Goal: Communication & Community: Answer question/provide support

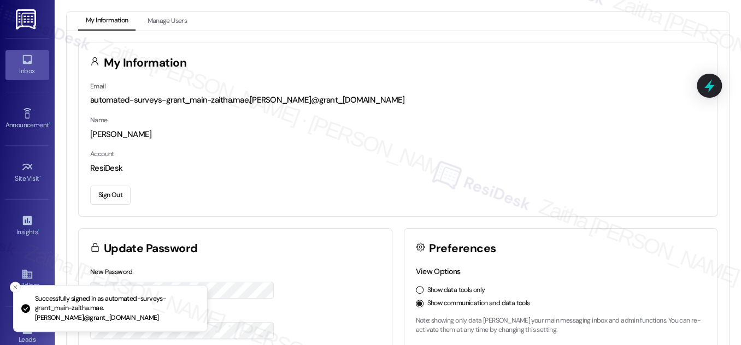
click at [23, 61] on icon at bounding box center [27, 60] width 12 height 12
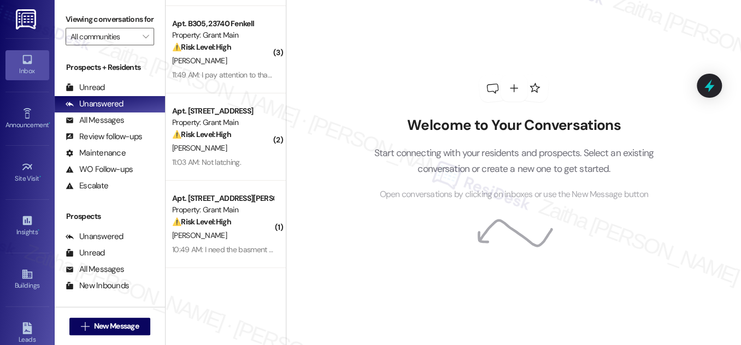
scroll to position [81, 0]
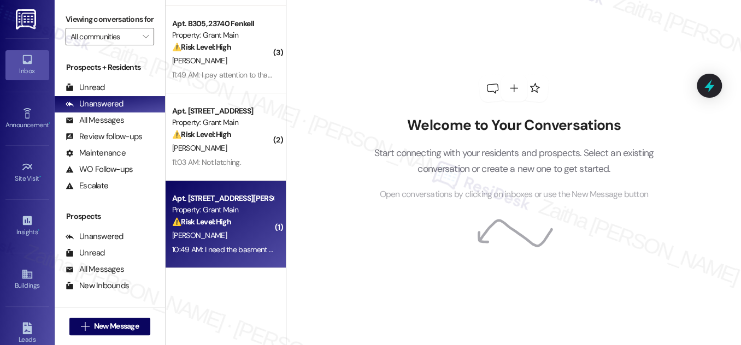
click at [254, 235] on div "[PERSON_NAME]" at bounding box center [222, 236] width 103 height 14
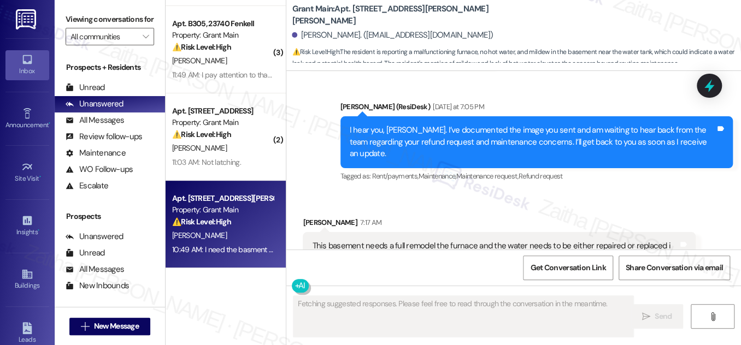
scroll to position [2132, 0]
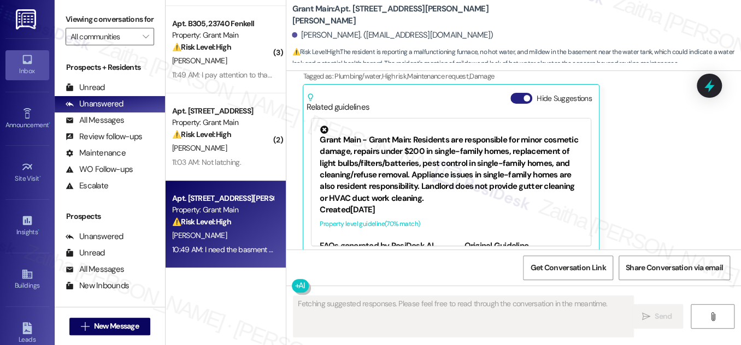
click at [519, 93] on button "Hide Suggestions" at bounding box center [521, 98] width 22 height 11
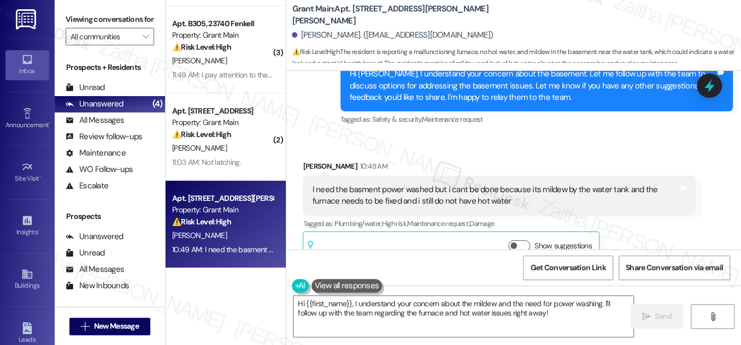
scroll to position [1994, 0]
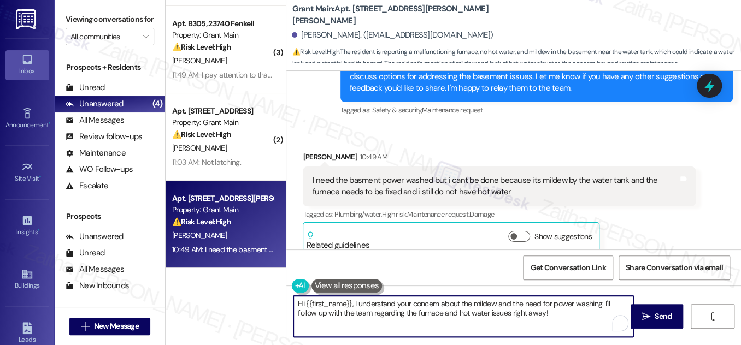
drag, startPoint x: 297, startPoint y: 304, endPoint x: 530, endPoint y: 314, distance: 233.0
click at [529, 314] on textarea "Hi {{first_name}}, I understand your concern about the mildew and the need for …" at bounding box center [463, 316] width 340 height 41
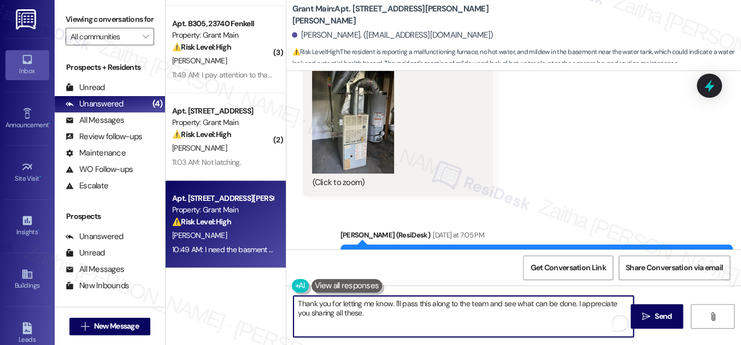
scroll to position [1547, 0]
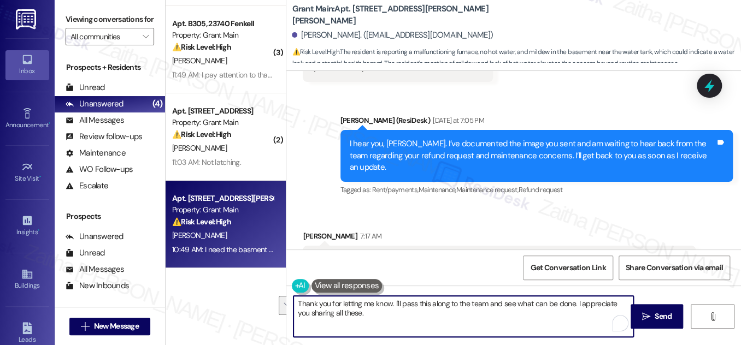
drag, startPoint x: 293, startPoint y: 305, endPoint x: 355, endPoint y: 317, distance: 62.8
click at [355, 317] on textarea "Thank you for letting me know. I'll pass this along to the team and see what ca…" at bounding box center [463, 316] width 340 height 41
click at [350, 312] on textarea "Thank you for letting me know. I'll pass this along to the team and see what ca…" at bounding box center [463, 316] width 340 height 41
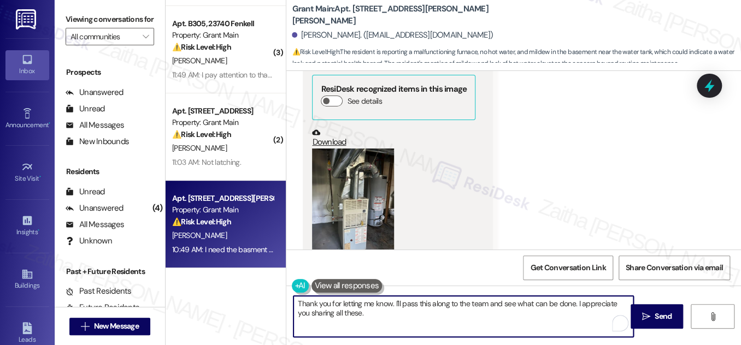
scroll to position [1447, 0]
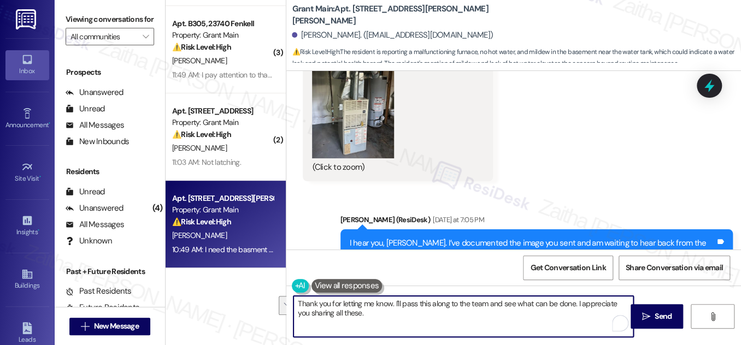
drag, startPoint x: 575, startPoint y: 302, endPoint x: 580, endPoint y: 319, distance: 17.0
click at [580, 319] on textarea "Thank you for letting me know. I'll pass this along to the team and see what ca…" at bounding box center [463, 316] width 340 height 41
paste textarea "Thank you for letting me know. I’ll share this with the team to see what can be…"
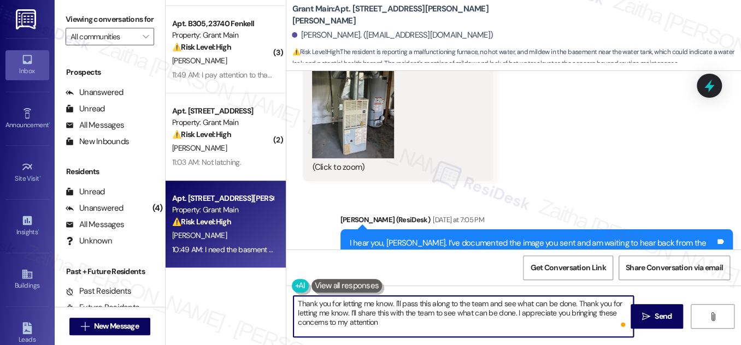
drag, startPoint x: 574, startPoint y: 304, endPoint x: 296, endPoint y: 305, distance: 278.6
click at [296, 305] on textarea "Thank you for letting me know. I'll pass this along to the team and see what ca…" at bounding box center [463, 316] width 340 height 41
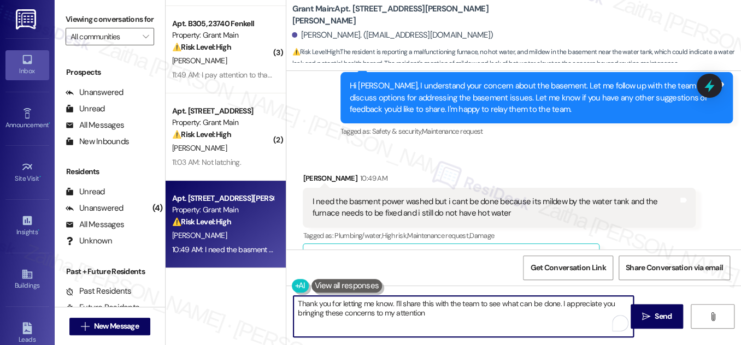
scroll to position [1994, 0]
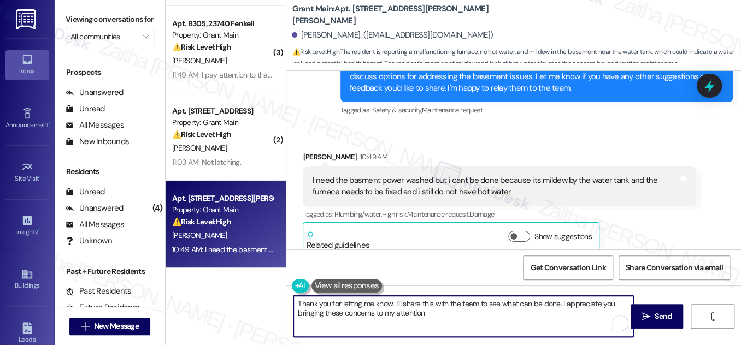
click at [447, 314] on textarea "Thank you for letting me know. I’ll share this with the team to see what can be…" at bounding box center [463, 316] width 340 height 41
paste textarea "Is there anything else I can assist you with?"
type textarea "Thank you for letting me know. I’ll share this with the team to see what can be…"
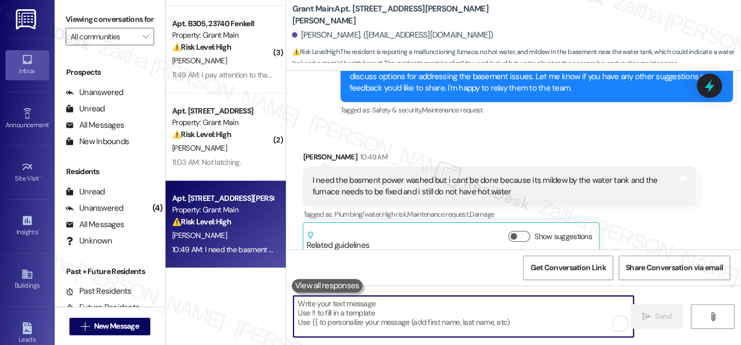
scroll to position [1993, 0]
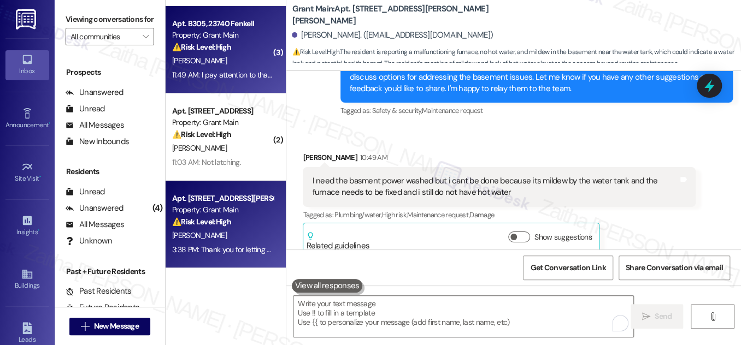
click at [243, 60] on div "[PERSON_NAME]" at bounding box center [222, 61] width 103 height 14
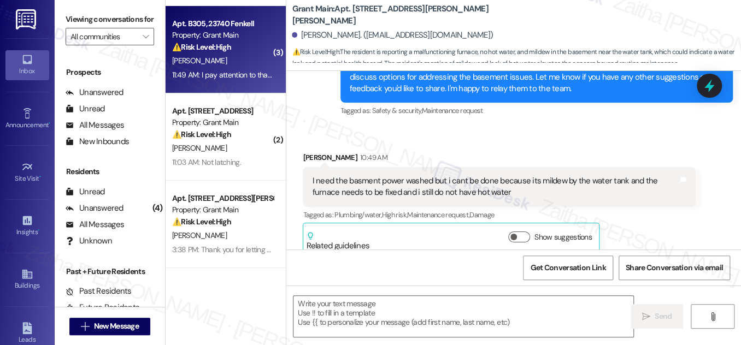
type textarea "Fetching suggested responses. Please feel free to read through the conversation…"
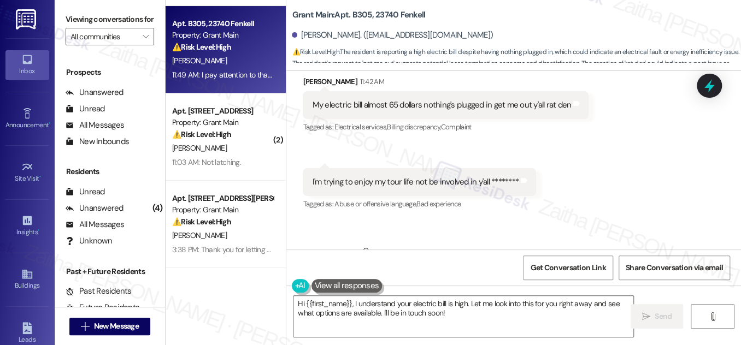
scroll to position [6152, 0]
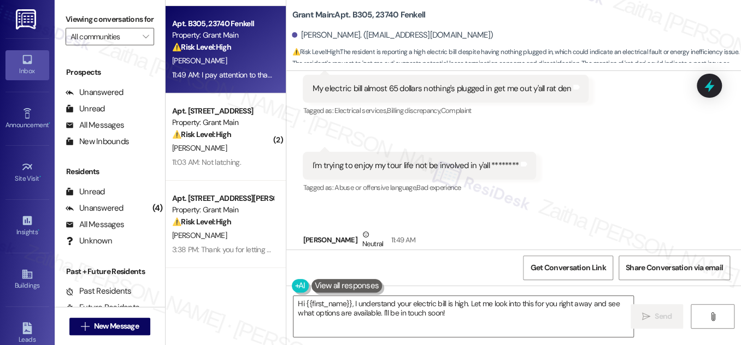
drag, startPoint x: 637, startPoint y: 160, endPoint x: 422, endPoint y: 178, distance: 215.5
click at [422, 178] on div "Received via SMS [PERSON_NAME] 11:42 AM My electric bill almost 65 dollars noth…" at bounding box center [513, 171] width 455 height 273
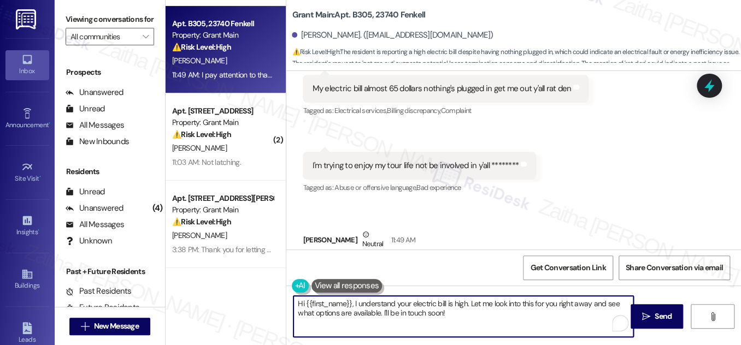
drag, startPoint x: 560, startPoint y: 303, endPoint x: 590, endPoint y: 298, distance: 30.4
click at [590, 298] on textarea "Hi {{first_name}}, I understand your electric bill is high. Let me look into th…" at bounding box center [463, 316] width 340 height 41
drag, startPoint x: 337, startPoint y: 313, endPoint x: 416, endPoint y: 320, distance: 80.1
click at [416, 320] on textarea "Hi {{first_name}}, I understand your electric bill is high. Let me look into th…" at bounding box center [463, 316] width 340 height 41
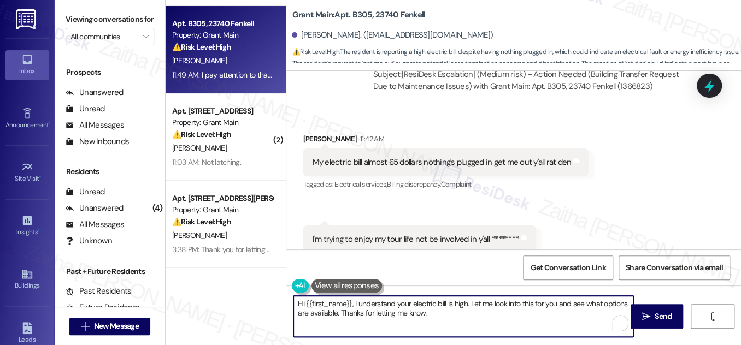
scroll to position [6052, 0]
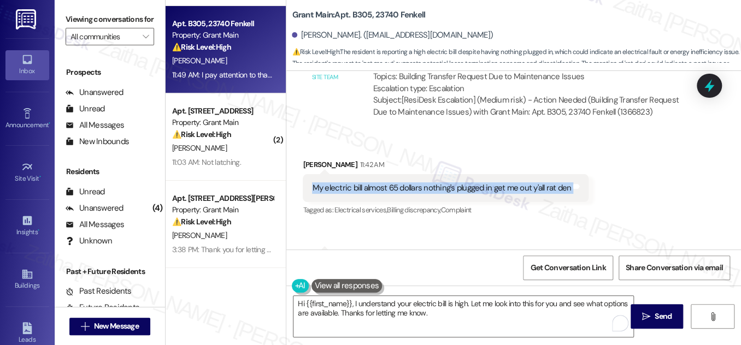
drag, startPoint x: 305, startPoint y: 127, endPoint x: 587, endPoint y: 128, distance: 282.5
click at [587, 151] on div "Received via SMS [PERSON_NAME] 11:42 AM My electric bill almost 65 dollars noth…" at bounding box center [445, 189] width 302 height 76
copy div "My electric bill almost 65 dollars nothing's plugged in get me out y'all rat de…"
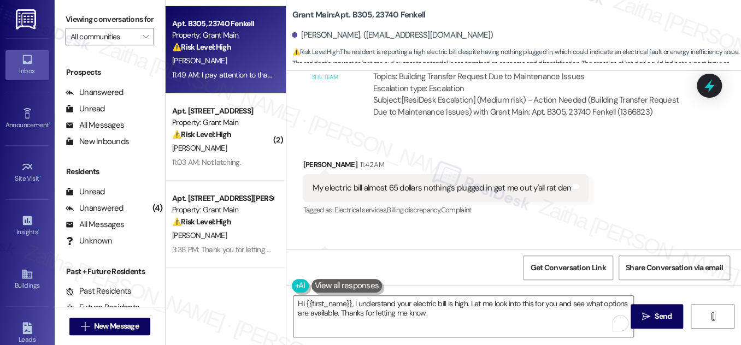
click at [596, 161] on div "Received via SMS [PERSON_NAME] 11:42 AM My electric bill almost 65 dollars noth…" at bounding box center [513, 270] width 455 height 273
drag, startPoint x: 303, startPoint y: 208, endPoint x: 484, endPoint y: 215, distance: 181.0
click at [484, 251] on div "I'm trying to enjoy my tour life not be involved in y'all ******** Tags and not…" at bounding box center [419, 265] width 233 height 28
copy div "I'm trying to enjoy my tour life not be involved in y'all"
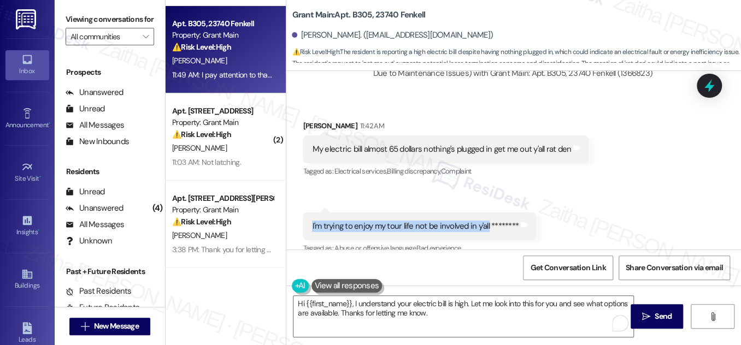
scroll to position [6152, 0]
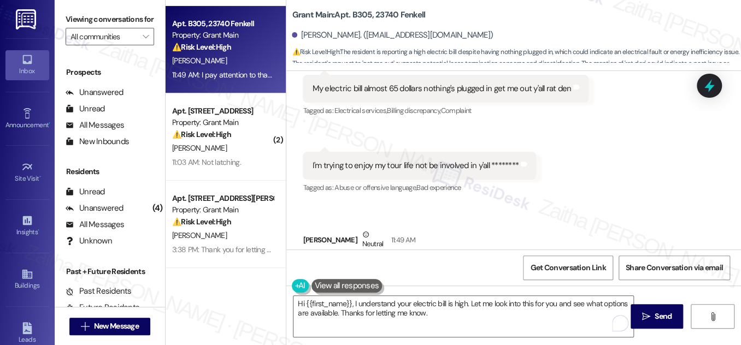
drag, startPoint x: 303, startPoint y: 212, endPoint x: 406, endPoint y: 211, distance: 103.8
click at [406, 255] on div "I pay attention to that bill Tags and notes" at bounding box center [359, 269] width 113 height 28
copy div "I pay attention to that bill Tags and notes"
click at [540, 175] on div "Received via SMS [PERSON_NAME] 11:42 AM My electric bill almost 65 dollars noth…" at bounding box center [513, 171] width 455 height 273
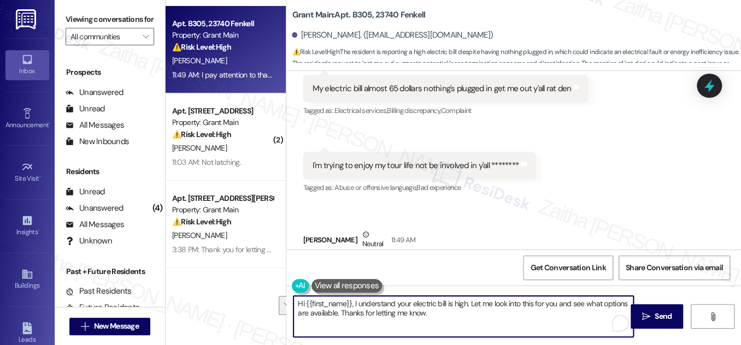
drag, startPoint x: 373, startPoint y: 302, endPoint x: 447, endPoint y: 317, distance: 76.4
click at [447, 317] on textarea "Hi {{first_name}}, I understand your electric bill is high. Let me look into th…" at bounding box center [463, 316] width 340 height 41
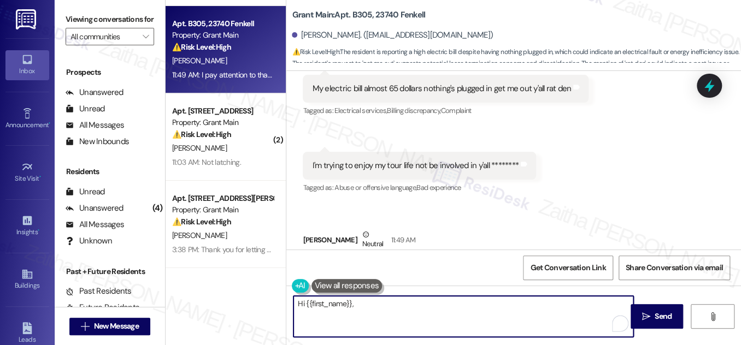
paste textarea "I’m sorry to hear about your concerns with the electric bill. I understand that…"
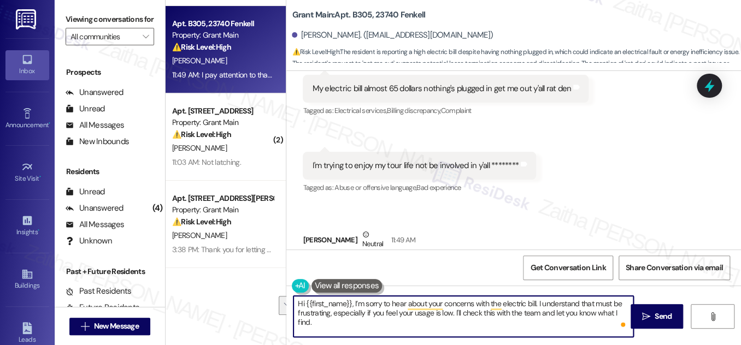
drag, startPoint x: 296, startPoint y: 302, endPoint x: 626, endPoint y: 321, distance: 331.1
click at [627, 321] on textarea "Hi {{first_name}}, I’m sorry to hear about your concerns with the electric bill…" at bounding box center [463, 316] width 340 height 41
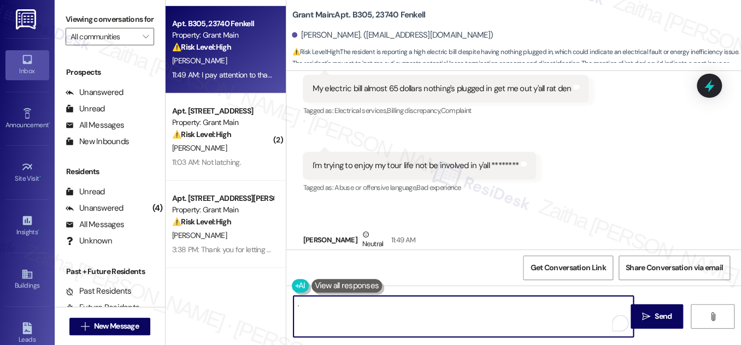
paste textarea "Hi {{first_name}}, I’m sorry to hear about your concerns with the electric bill…"
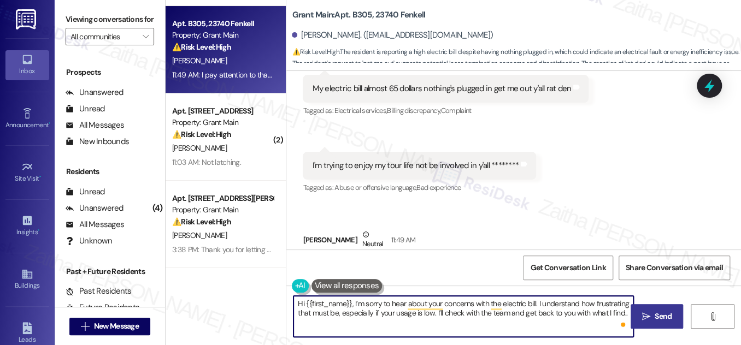
type textarea "Hi {{first_name}}, I’m sorry to hear about your concerns with the electric bill…"
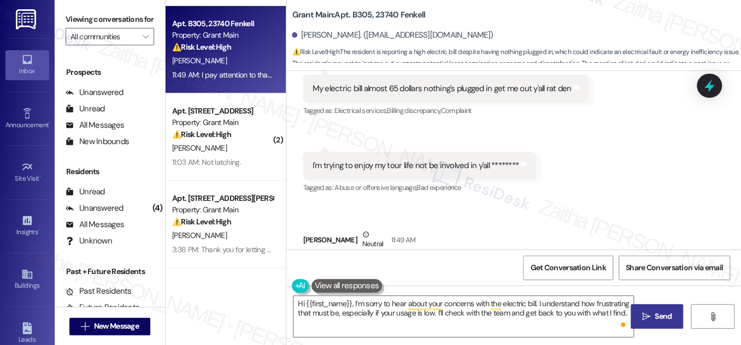
click at [656, 313] on span "Send" at bounding box center [663, 316] width 17 height 11
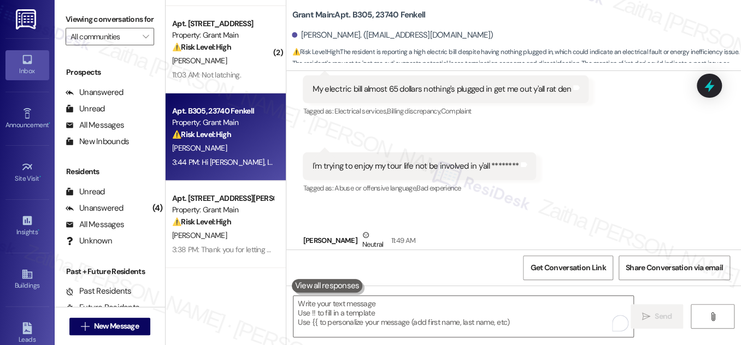
scroll to position [6240, 0]
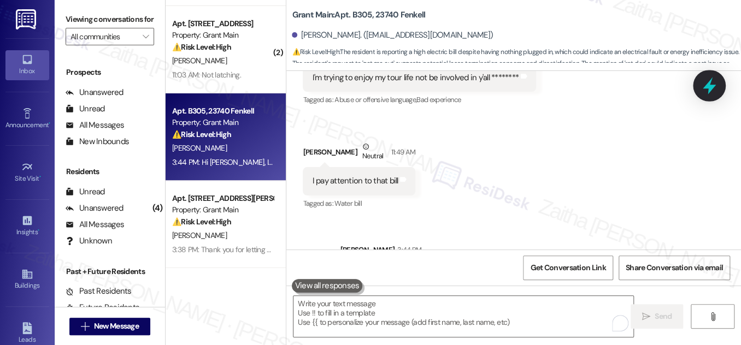
click at [710, 89] on icon at bounding box center [709, 86] width 13 height 17
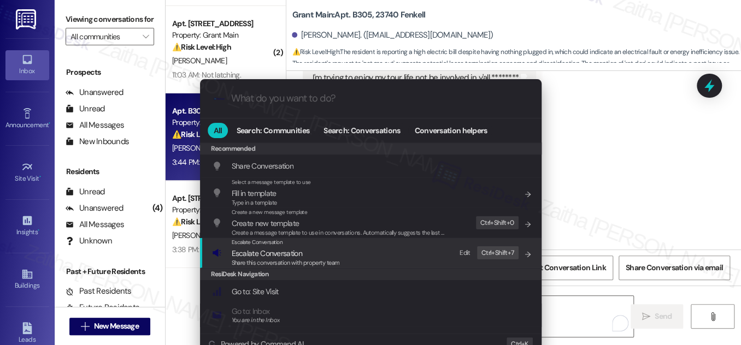
click at [294, 249] on span "Escalate Conversation" at bounding box center [267, 254] width 70 height 10
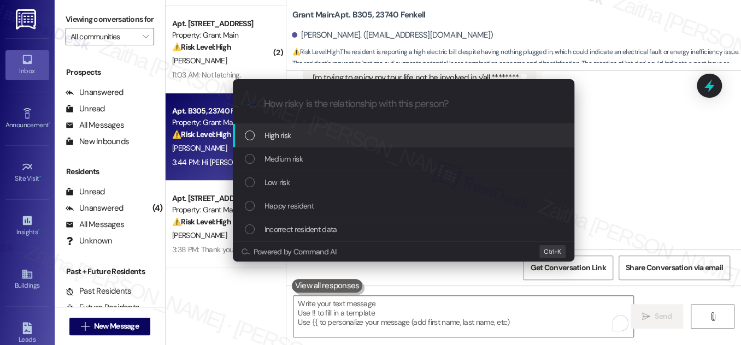
click at [325, 133] on div "High risk" at bounding box center [405, 135] width 320 height 12
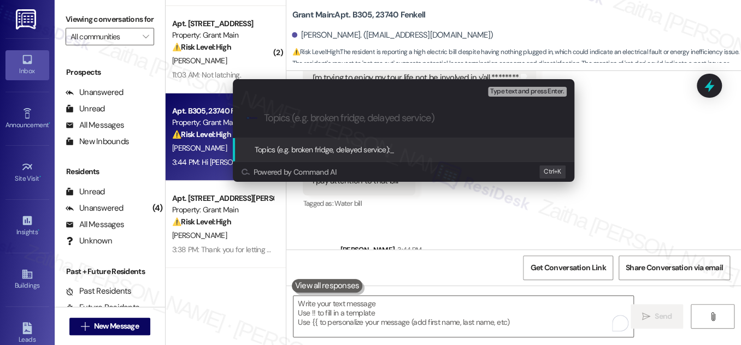
click at [630, 147] on div "Escalate Conversation High risk Topics (e.g. broken fridge, delayed service) An…" at bounding box center [370, 172] width 741 height 345
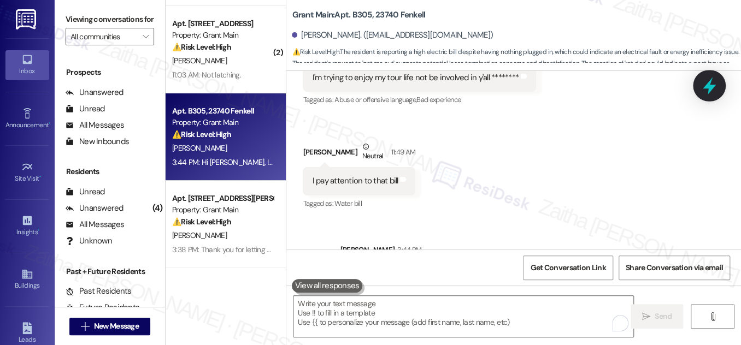
click at [709, 90] on icon at bounding box center [709, 86] width 13 height 17
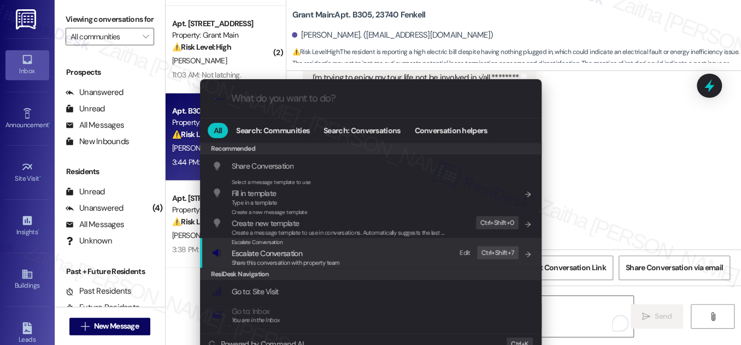
click at [272, 252] on span "Escalate Conversation" at bounding box center [267, 254] width 70 height 10
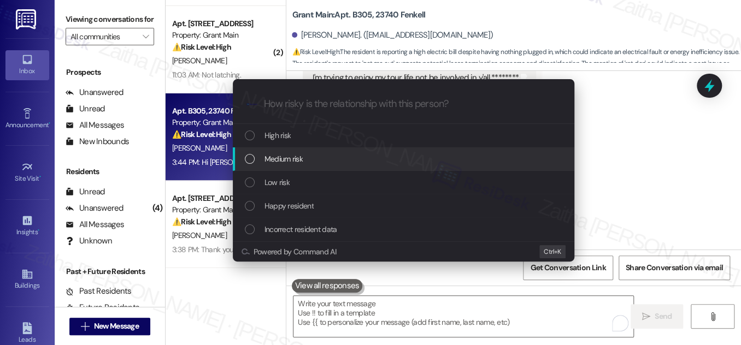
click at [313, 157] on div "Medium risk" at bounding box center [405, 159] width 320 height 12
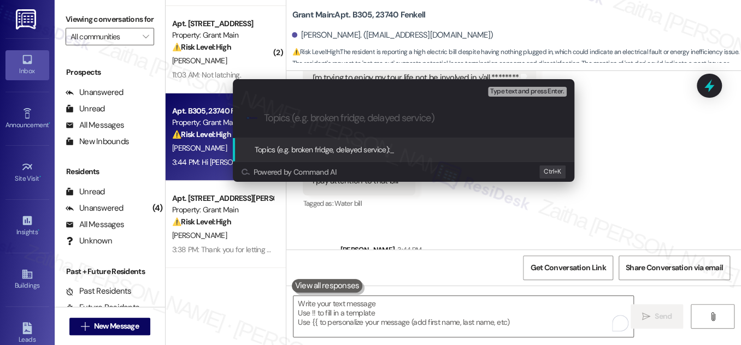
paste input "High Electric Bill"
type input "High Electric Bill Concern"
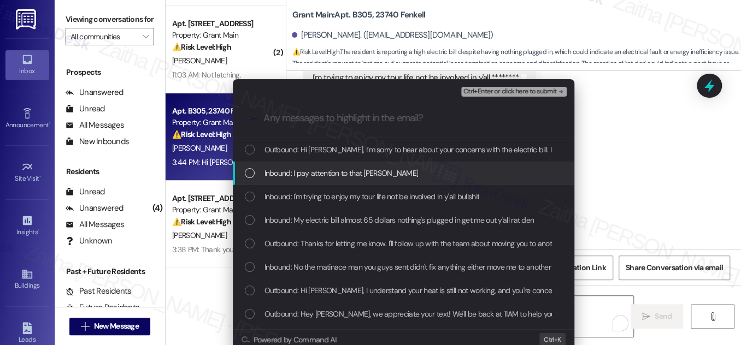
click at [247, 173] on div "List of options" at bounding box center [250, 173] width 10 height 10
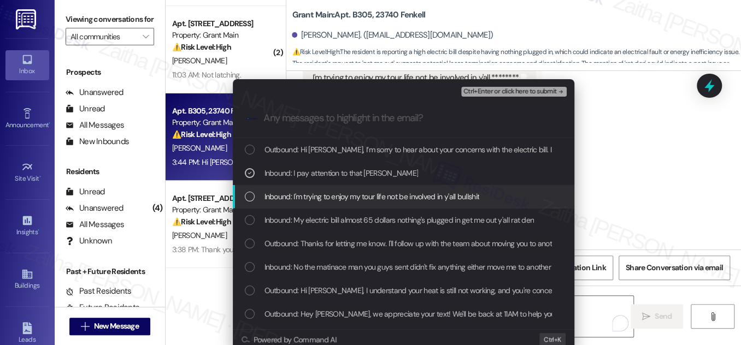
drag, startPoint x: 247, startPoint y: 191, endPoint x: 241, endPoint y: 212, distance: 22.3
click at [247, 191] on div "Inbound: I'm trying to enjoy my tour life not be involved in y'all bullshit" at bounding box center [405, 197] width 320 height 12
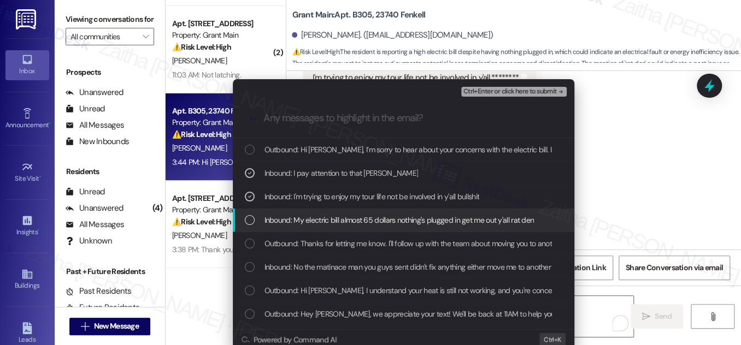
click at [245, 218] on div "List of options" at bounding box center [250, 220] width 10 height 10
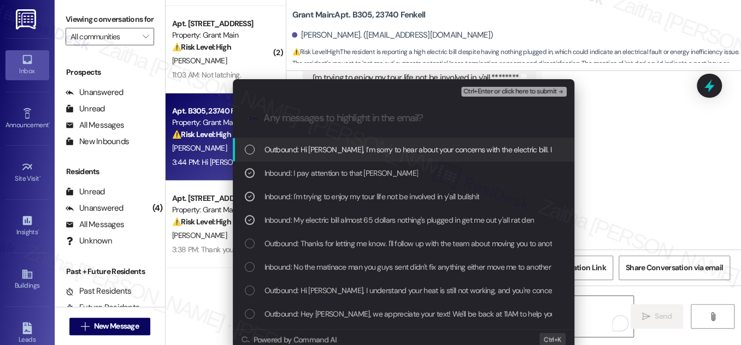
click at [535, 93] on span "Ctrl+Enter or click here to submit" at bounding box center [509, 92] width 93 height 8
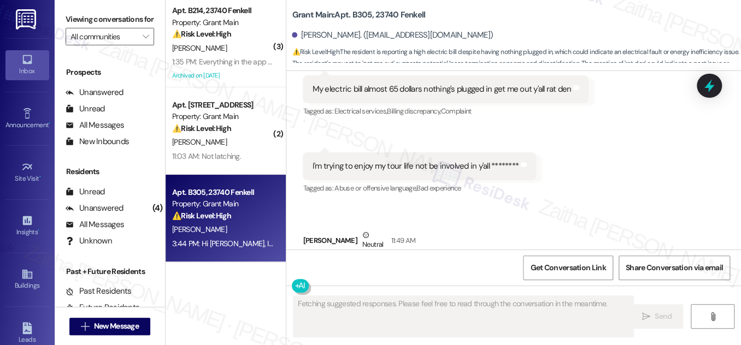
scroll to position [0, 0]
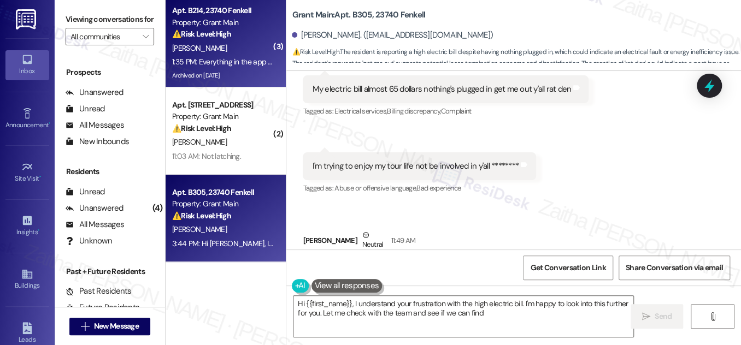
type textarea "Hi {{first_name}}, I understand your frustration with the high electric bill. I…"
click at [252, 42] on div "[PERSON_NAME]" at bounding box center [222, 49] width 103 height 14
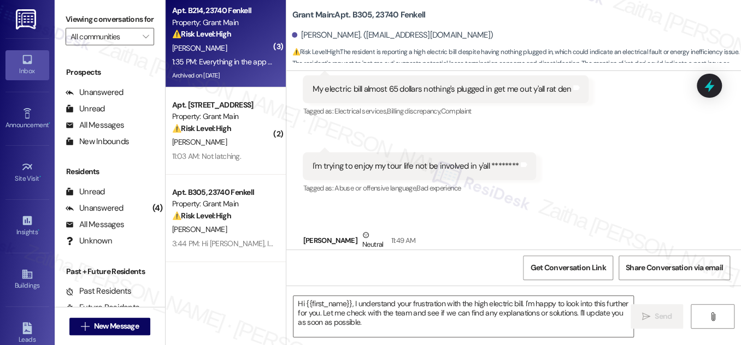
type textarea "Fetching suggested responses. Please feel free to read through the conversation…"
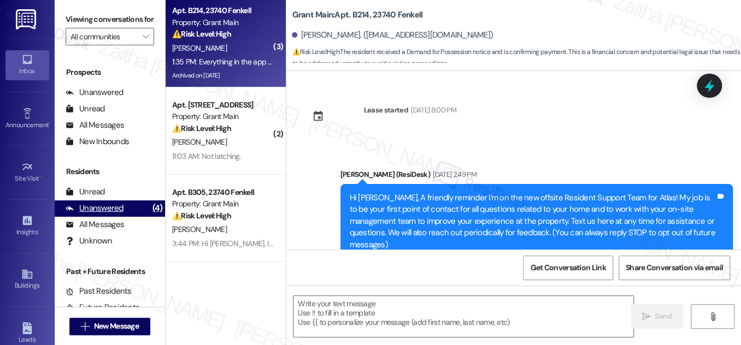
click at [108, 214] on div "Unanswered" at bounding box center [95, 208] width 58 height 11
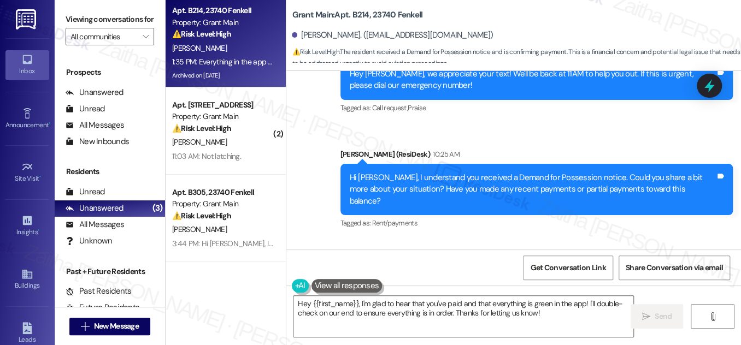
scroll to position [53550, 0]
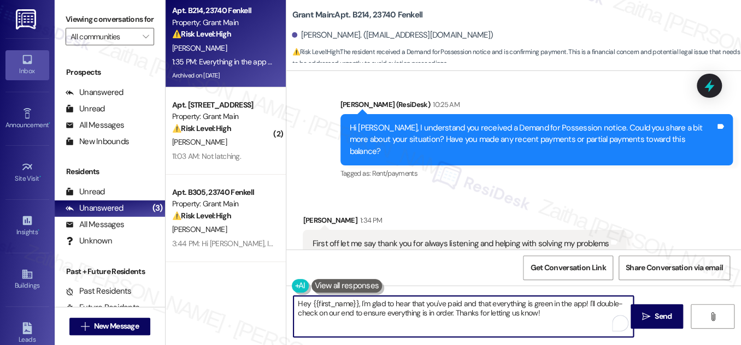
drag, startPoint x: 357, startPoint y: 304, endPoint x: 299, endPoint y: 303, distance: 57.9
click at [299, 303] on textarea "Hey {{first_name}}, I'm glad to hear that you've paid and that everything is gr…" at bounding box center [463, 316] width 340 height 41
click at [541, 270] on span "Get Conversation Link" at bounding box center [567, 267] width 75 height 11
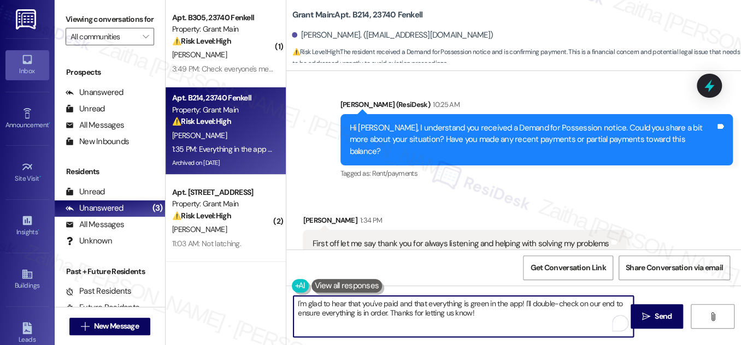
click at [294, 304] on textarea "I'm glad to hear that you've paid and that everything is green in the app! I'll…" at bounding box center [463, 316] width 340 height 41
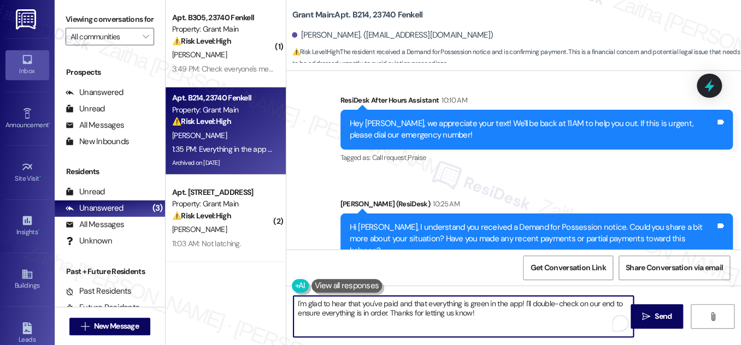
scroll to position [53500, 0]
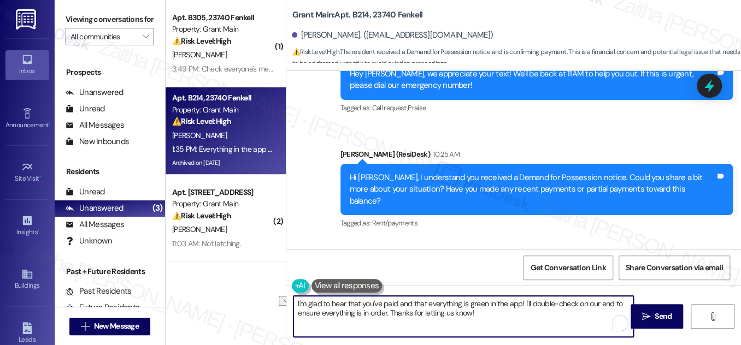
drag, startPoint x: 388, startPoint y: 311, endPoint x: 487, endPoint y: 316, distance: 99.0
click at [487, 316] on textarea "I'm glad to hear that you've paid and that everything is green in the app! I'll…" at bounding box center [463, 316] width 340 height 41
drag, startPoint x: 526, startPoint y: 309, endPoint x: 527, endPoint y: 316, distance: 7.8
click at [527, 316] on textarea "I'm glad to hear that you've paid and that everything is green in the app! I'll…" at bounding box center [463, 316] width 340 height 41
click at [452, 315] on textarea "I'm glad to hear that you've paid and that everything is green in the app! I'll…" at bounding box center [463, 316] width 340 height 41
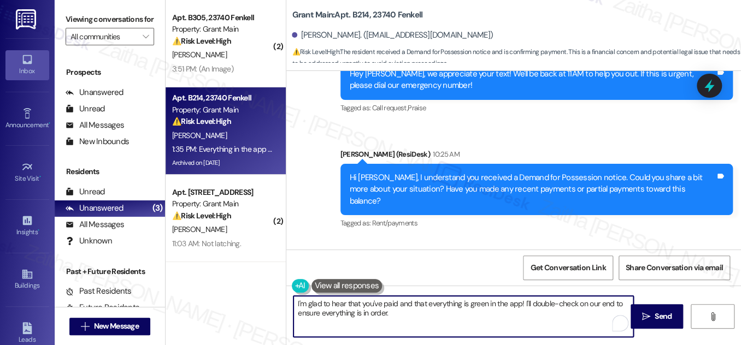
scroll to position [53550, 0]
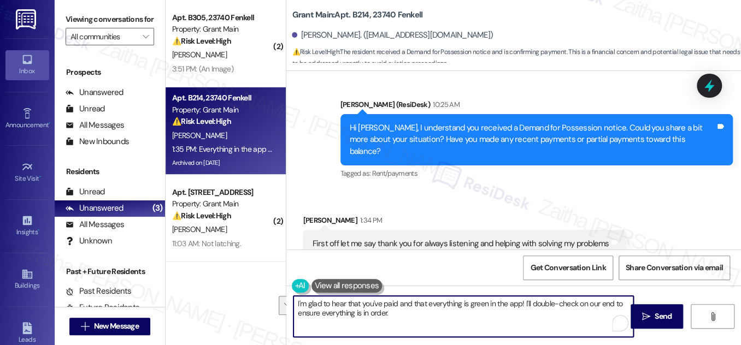
drag, startPoint x: 523, startPoint y: 305, endPoint x: 524, endPoint y: 326, distance: 20.8
click at [524, 326] on textarea "I'm glad to hear that you've paid and that everything is green in the app! I'll…" at bounding box center [463, 316] width 340 height 41
paste textarea "Just to help me follow up accurately, could you share the date you made your re…"
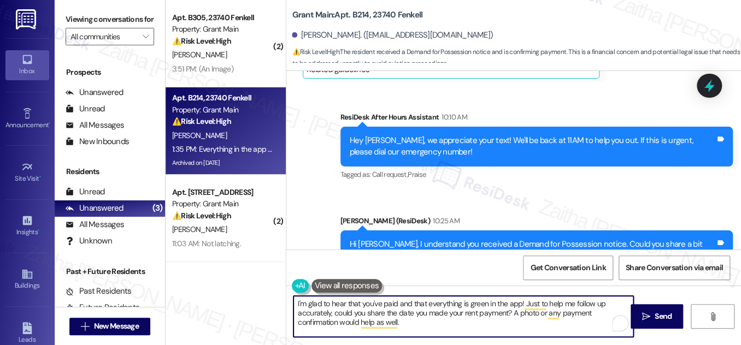
scroll to position [53451, 0]
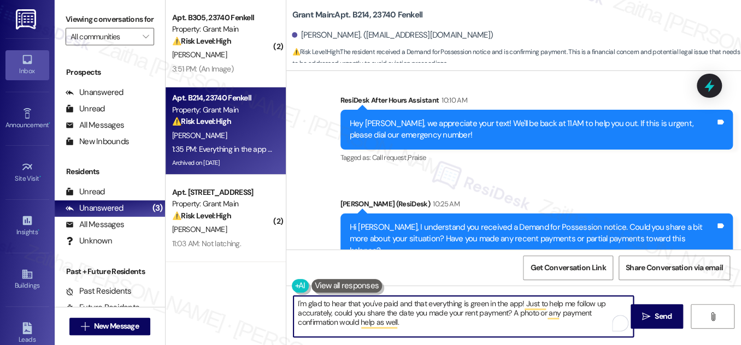
click at [294, 303] on textarea "I'm glad to hear that you've paid and that everything is green in the app! Just…" at bounding box center [463, 316] width 340 height 41
click at [306, 314] on div "[PERSON_NAME] 1:34 PM" at bounding box center [464, 321] width 323 height 15
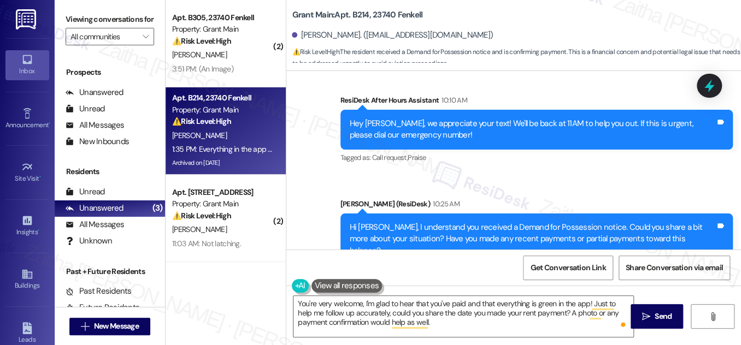
click at [306, 314] on div "[PERSON_NAME] 1:34 PM" at bounding box center [464, 321] width 323 height 15
copy div "[PERSON_NAME]"
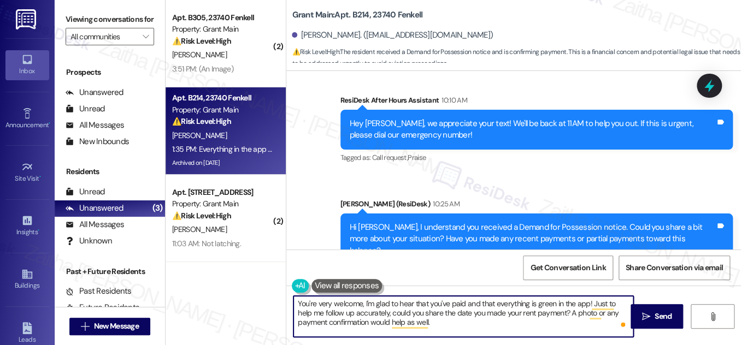
click at [363, 302] on textarea "You're very welcome, I'm glad to hear that you've paid and that everything is g…" at bounding box center [463, 316] width 340 height 41
paste textarea "[PERSON_NAME]"
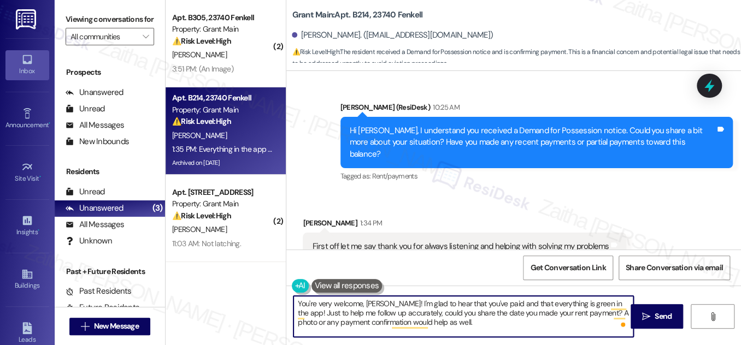
scroll to position [53550, 0]
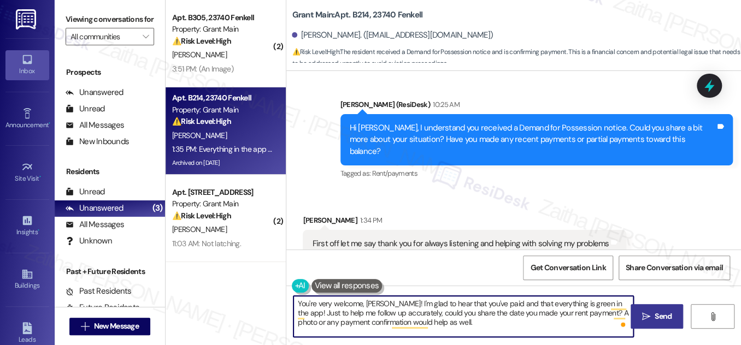
type textarea "You're very welcome, [PERSON_NAME]! I'm glad to hear that you've paid and that …"
drag, startPoint x: 659, startPoint y: 312, endPoint x: 651, endPoint y: 299, distance: 15.0
click at [659, 312] on span "Send" at bounding box center [663, 316] width 17 height 11
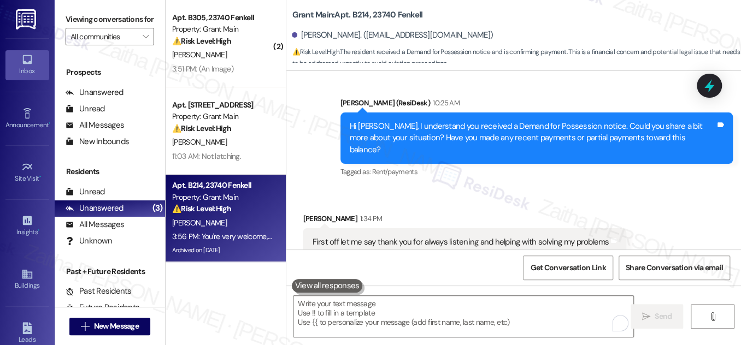
scroll to position [53649, 0]
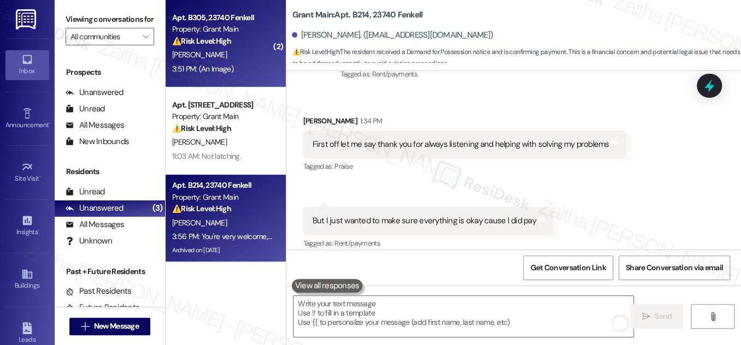
click at [247, 49] on div "[PERSON_NAME]" at bounding box center [222, 55] width 103 height 14
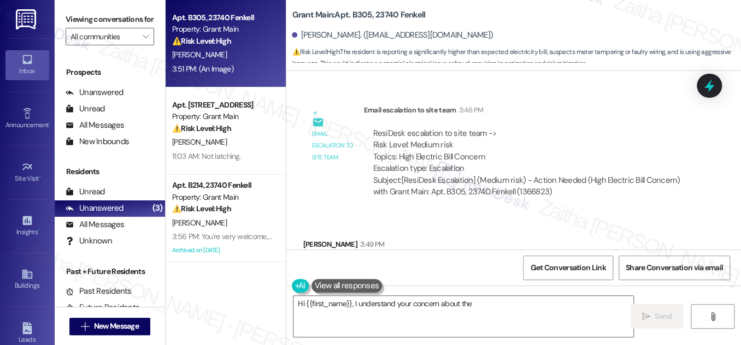
scroll to position [6485, 0]
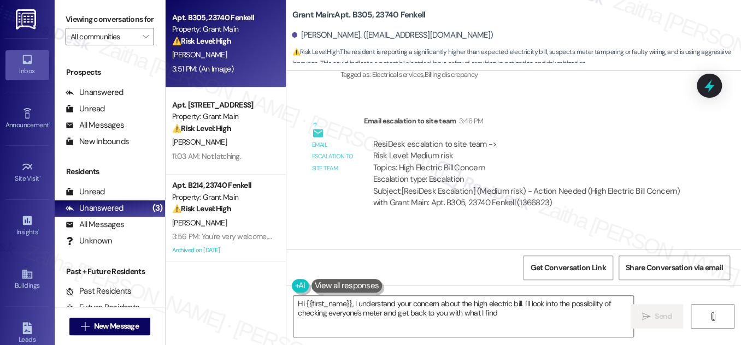
type textarea "Hi {{first_name}}, I understand your concern about the high electric bill. I'll…"
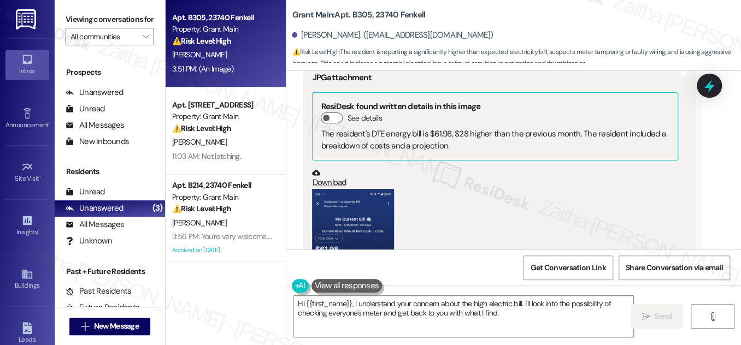
scroll to position [6782, 0]
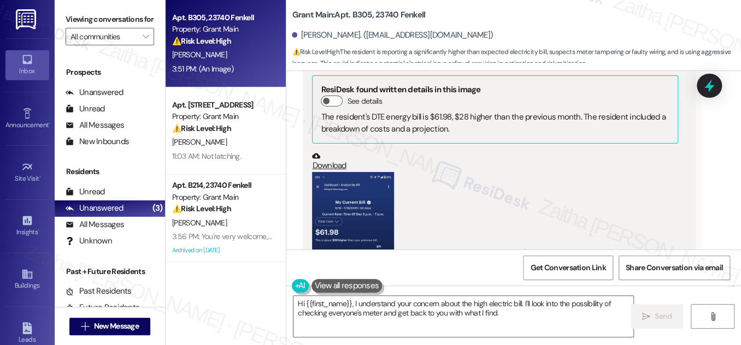
click at [363, 172] on button "Zoom image" at bounding box center [353, 264] width 82 height 184
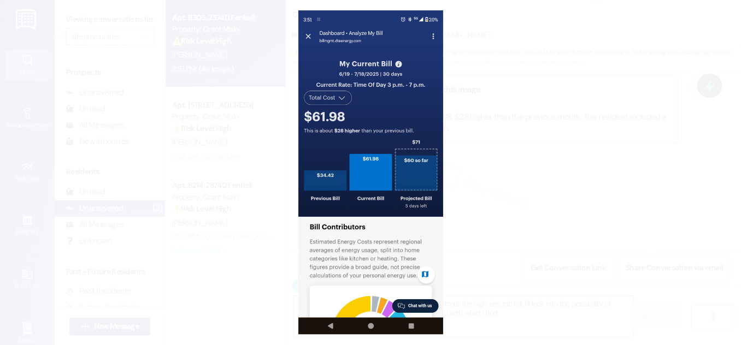
click at [582, 128] on button "Unzoom image" at bounding box center [370, 172] width 741 height 345
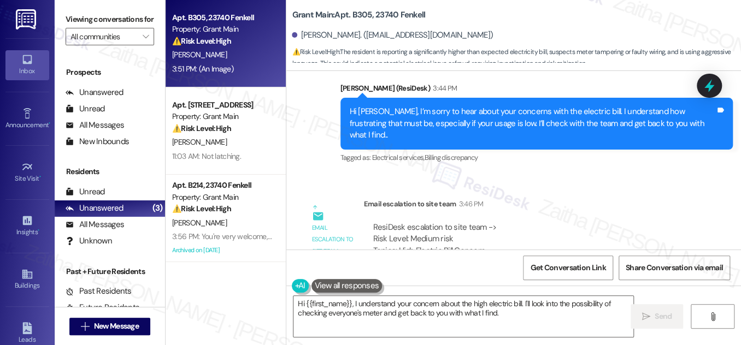
scroll to position [6435, 0]
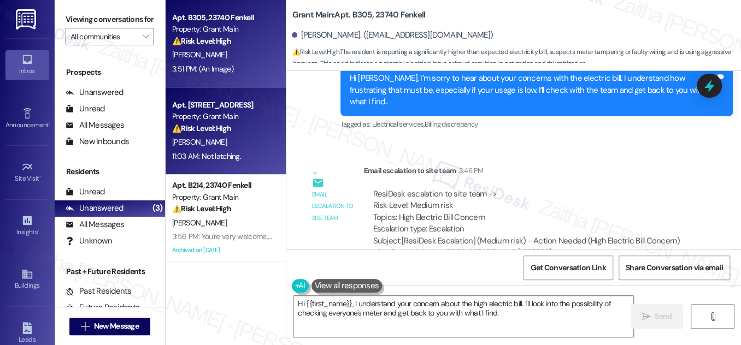
click at [251, 146] on div "[PERSON_NAME]" at bounding box center [222, 142] width 103 height 14
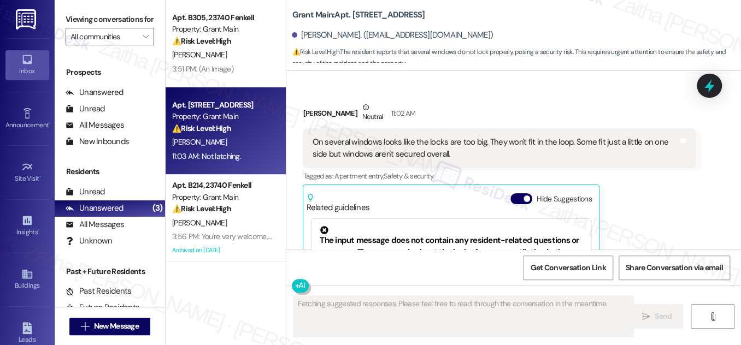
scroll to position [1057, 0]
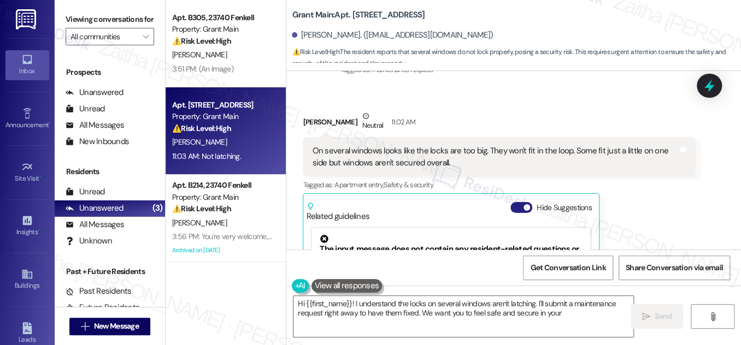
click at [511, 207] on button "Hide Suggestions" at bounding box center [521, 207] width 22 height 11
type textarea "Hi {{first_name}}! I understand the locks on several windows aren't latching. I…"
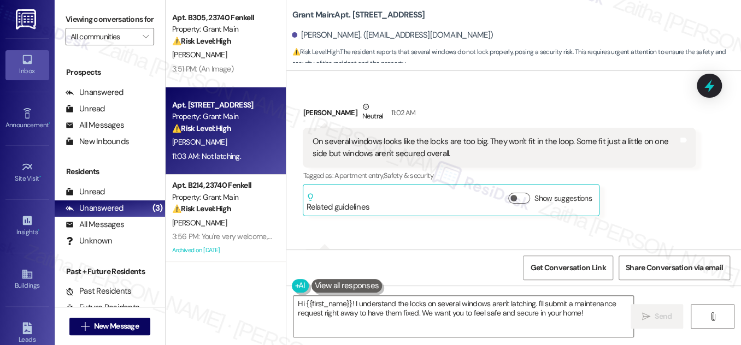
scroll to position [1069, 0]
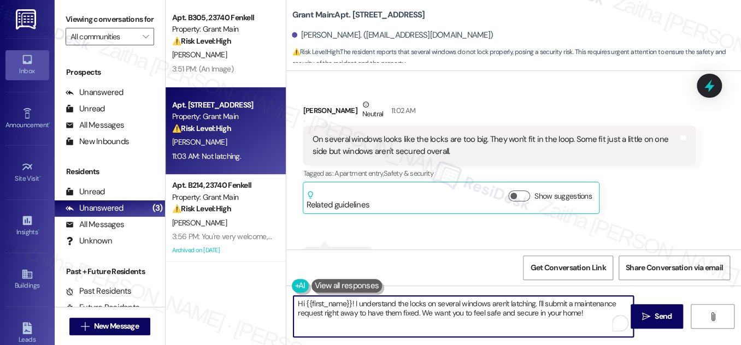
drag, startPoint x: 297, startPoint y: 304, endPoint x: 586, endPoint y: 319, distance: 288.8
click at [586, 319] on textarea "Hi {{first_name}}! I understand the locks on several windows aren't latching. I…" at bounding box center [463, 316] width 340 height 41
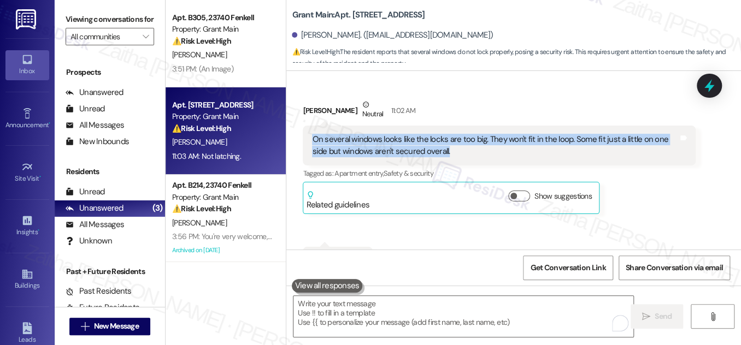
drag, startPoint x: 305, startPoint y: 138, endPoint x: 449, endPoint y: 156, distance: 144.3
click at [449, 156] on div "On several windows looks like the locks are too big. They won't fit in the loop…" at bounding box center [499, 146] width 392 height 40
copy div "On several windows looks like the locks are too big. They won't fit in the loop…"
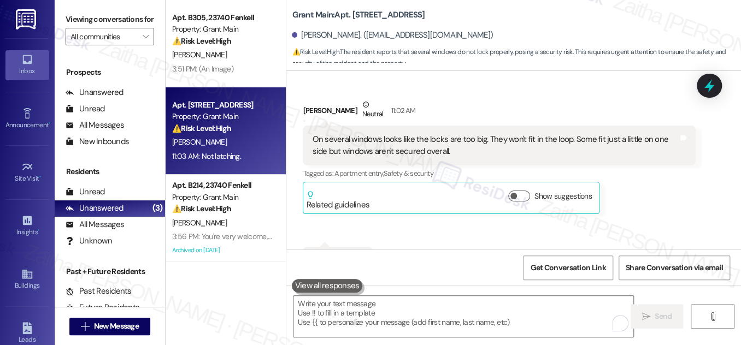
click at [449, 243] on div "Received via SMS [PERSON_NAME] Neutral 11:02 AM On several windows looks like t…" at bounding box center [513, 186] width 455 height 225
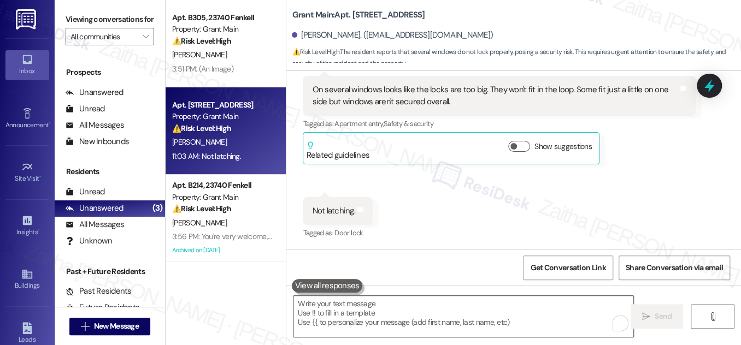
click at [344, 314] on textarea "To enrich screen reader interactions, please activate Accessibility in Grammarl…" at bounding box center [463, 316] width 340 height 41
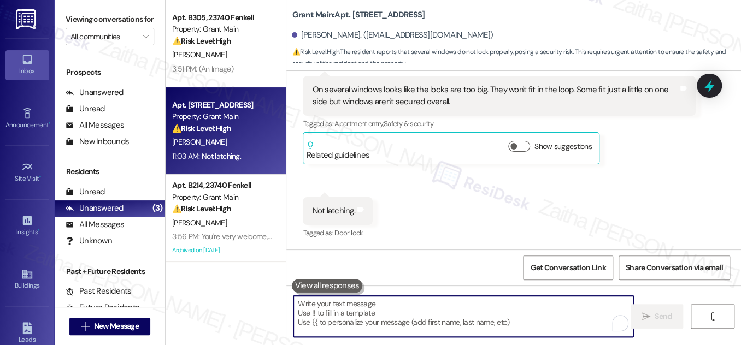
paste textarea "Thanks for letting me know. I understand your concern about the window locks no…"
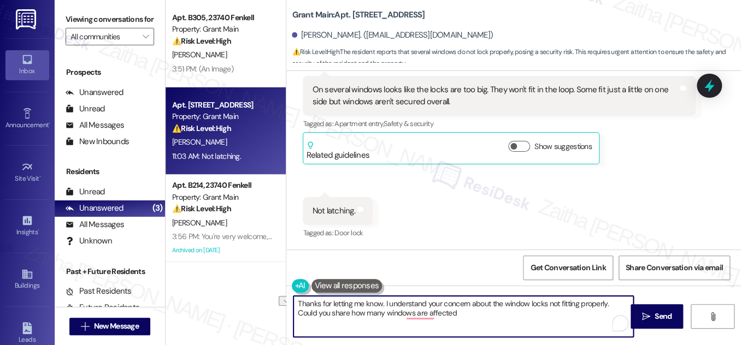
drag, startPoint x: 600, startPoint y: 305, endPoint x: 387, endPoint y: 305, distance: 213.1
click at [387, 305] on textarea "Thanks for letting me know. I understand your concern about the window locks no…" at bounding box center [463, 316] width 340 height 41
click at [546, 303] on textarea "Thanks for letting me know. Could you share how many windows are affected" at bounding box center [463, 316] width 340 height 41
paste textarea "Do we have your permission to enter during your absence? Do you have pets that …"
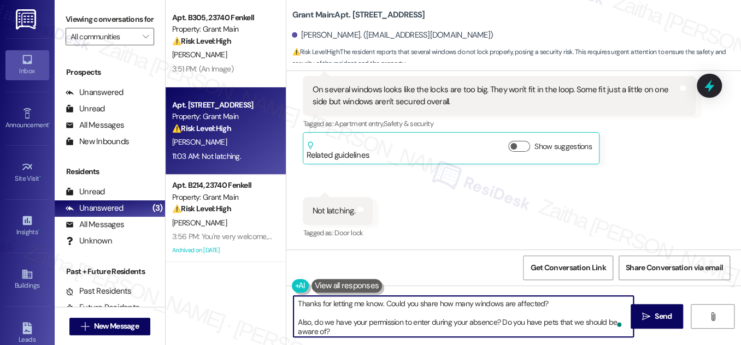
scroll to position [0, 0]
click at [415, 303] on textarea "Thanks for letting me know. Could you share how many windows are affected? Also…" at bounding box center [463, 316] width 340 height 41
type textarea "Thanks for letting me know. Could you please share how many windows are affecte…"
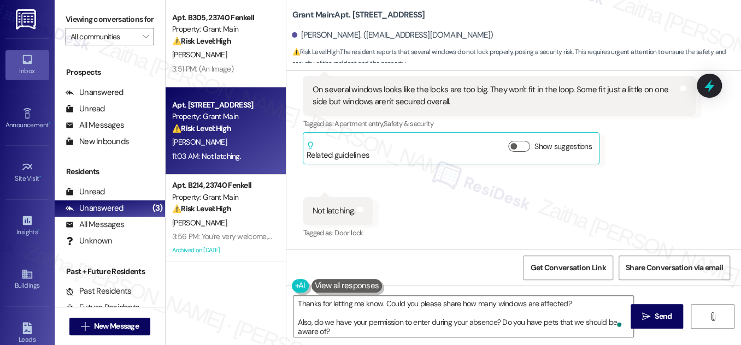
drag, startPoint x: 643, startPoint y: 313, endPoint x: 592, endPoint y: 251, distance: 79.5
click at [643, 313] on icon "" at bounding box center [646, 317] width 8 height 9
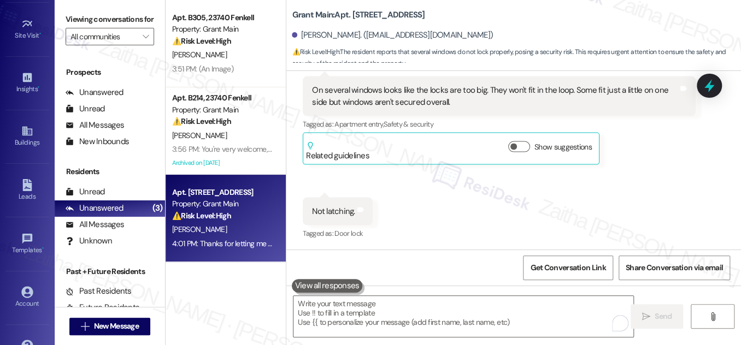
scroll to position [172, 0]
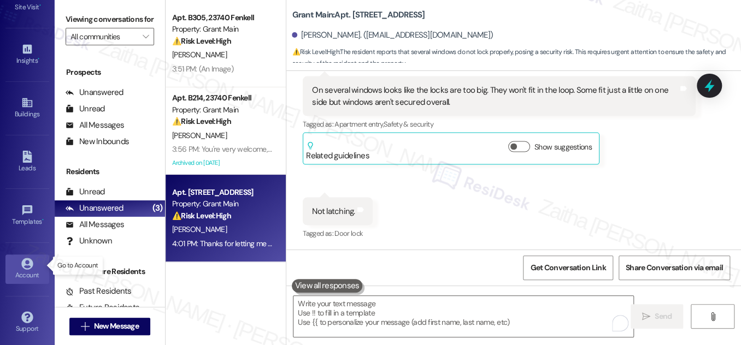
click at [25, 270] on div "Account" at bounding box center [27, 275] width 55 height 11
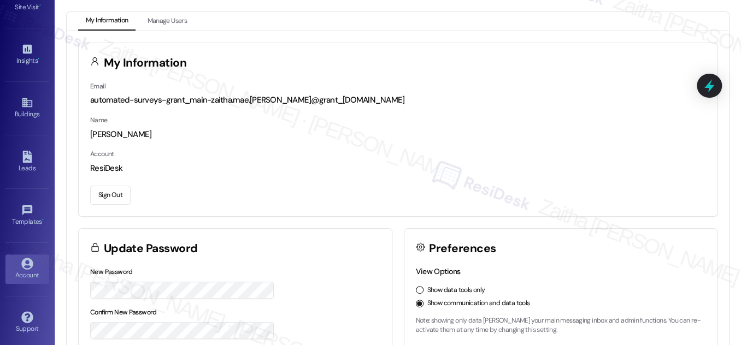
click at [110, 198] on button "Sign Out" at bounding box center [110, 195] width 40 height 19
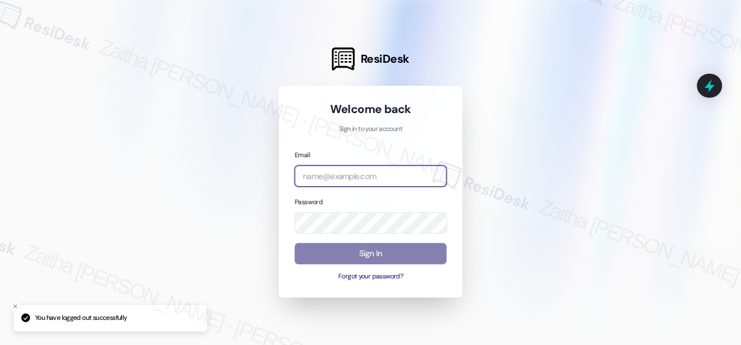
click at [373, 171] on input "email" at bounding box center [370, 176] width 152 height 21
type input "automated-surveys-rj_group-zaitha.mae.[PERSON_NAME]@rj_[DOMAIN_NAME]"
